Goal: Subscribe to service/newsletter

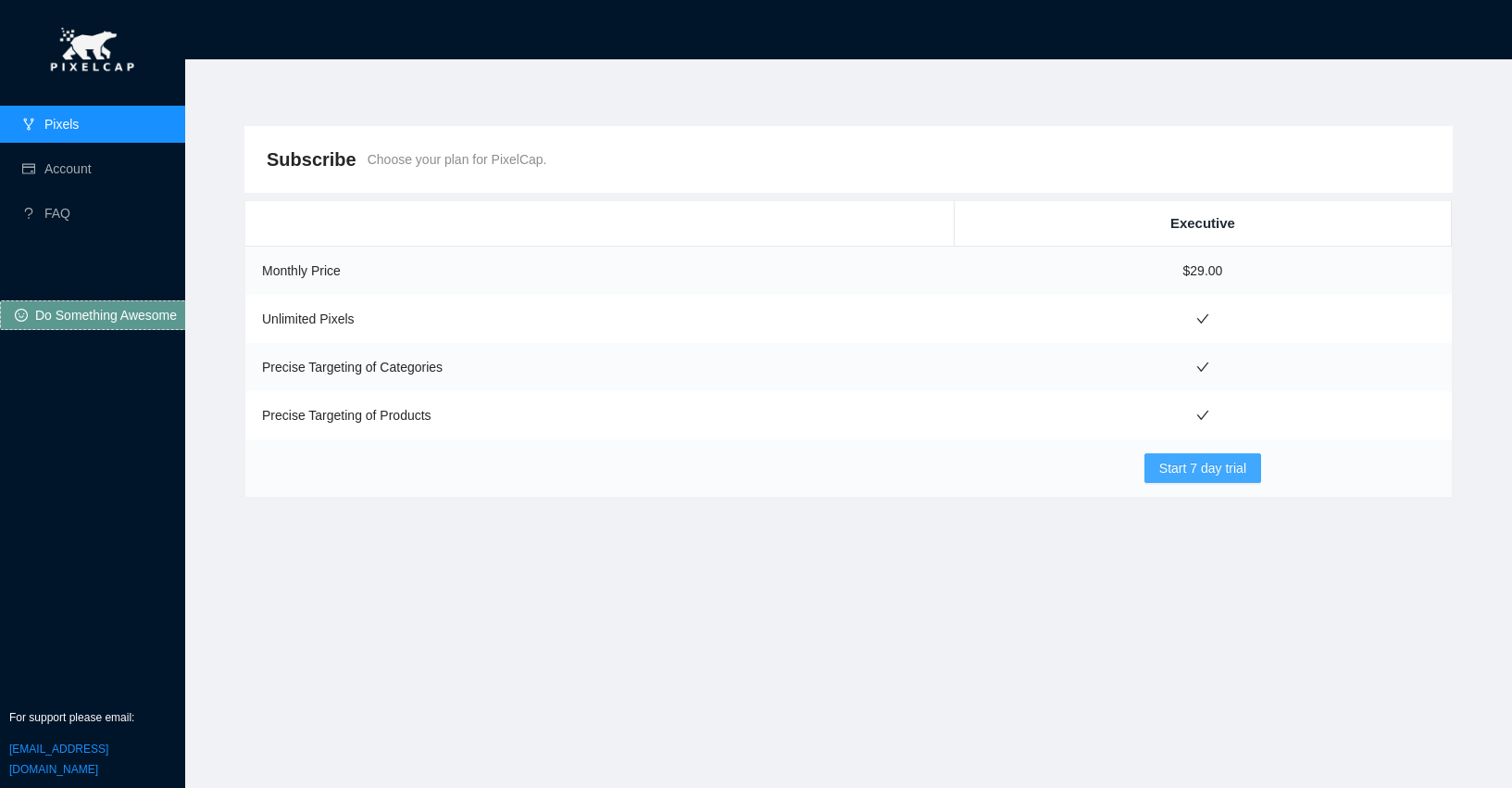
click at [1186, 460] on span "Start 7 day trial" at bounding box center [1203, 467] width 87 height 20
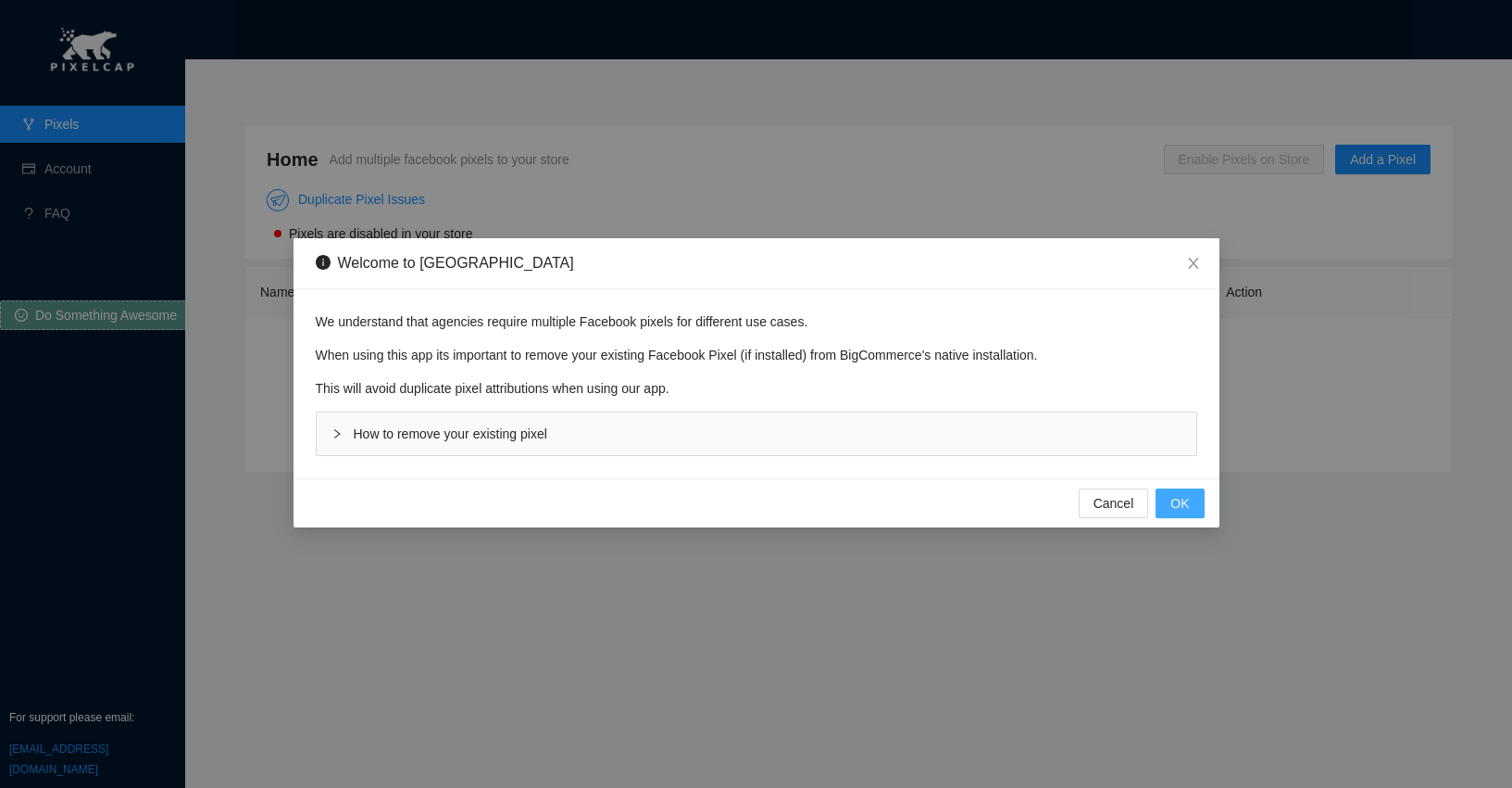
click at [1182, 500] on span "OK" at bounding box center [1180, 502] width 18 height 20
click at [1117, 503] on span "Cancel" at bounding box center [1113, 502] width 41 height 20
